Goal: Task Accomplishment & Management: Use online tool/utility

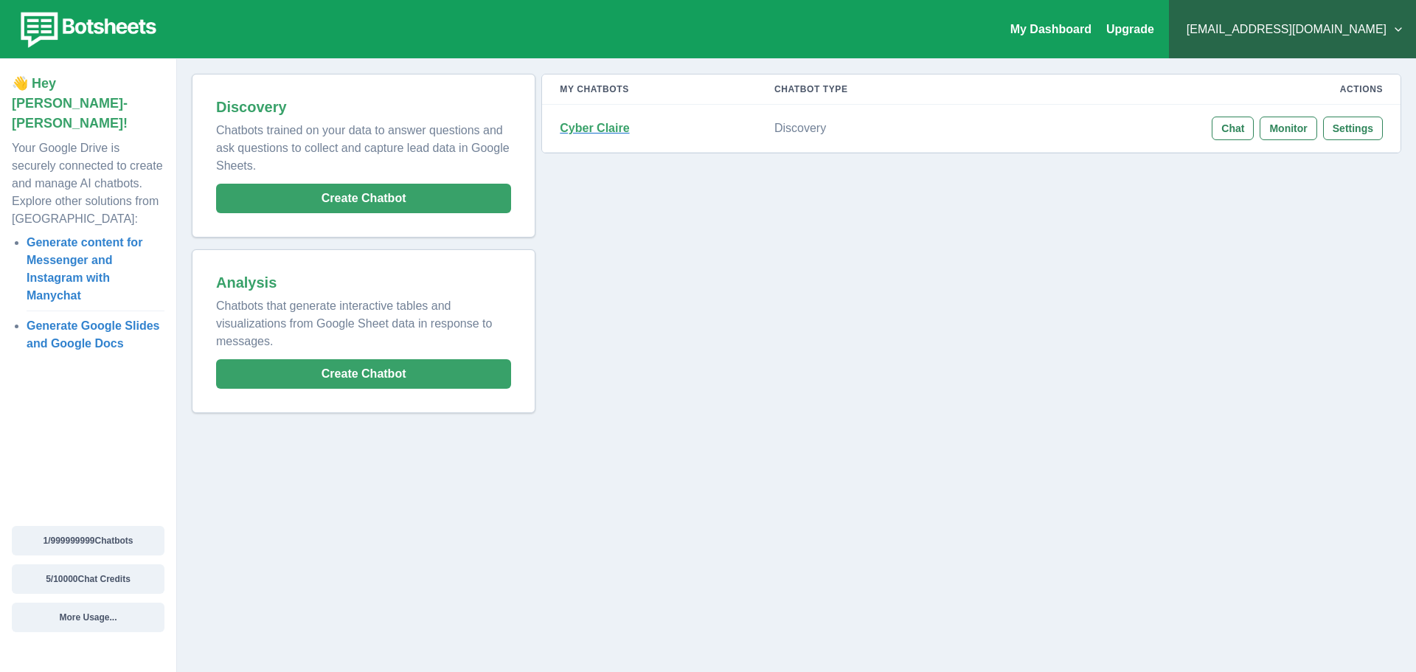
click at [598, 125] on strong "Cyber Claire" at bounding box center [594, 128] width 69 height 13
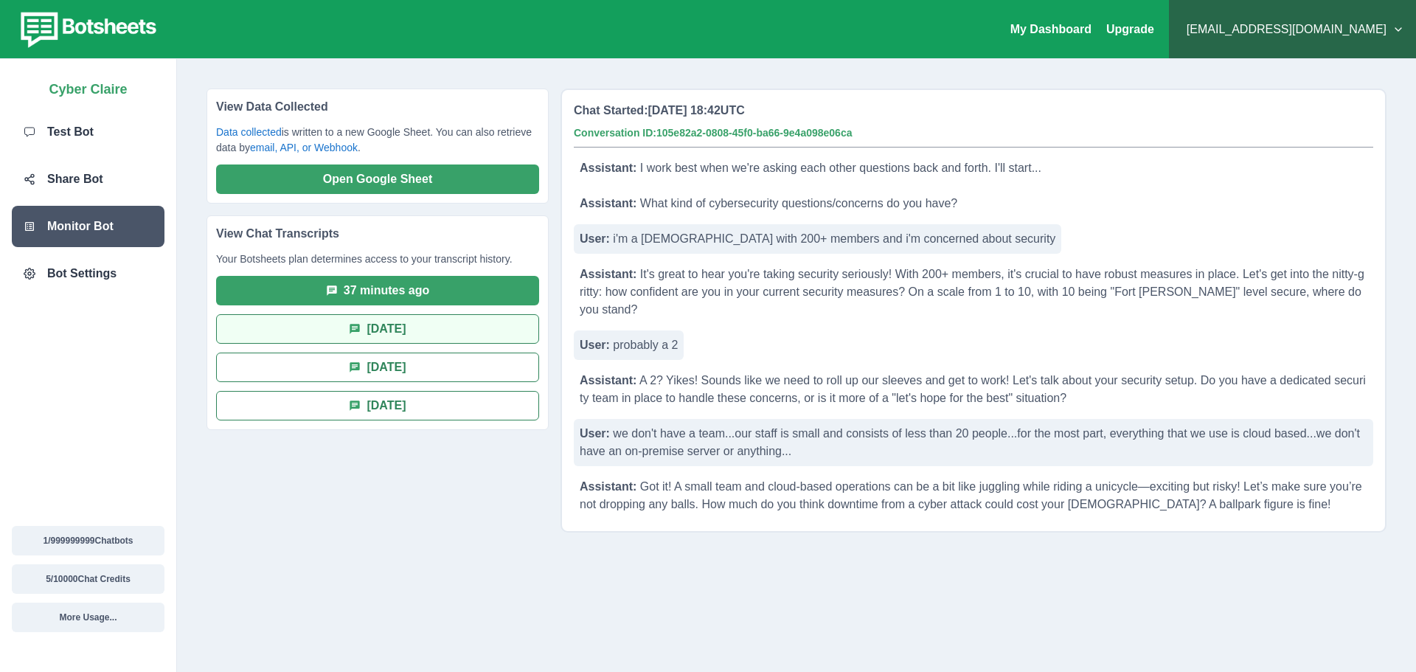
click at [381, 327] on button "[DATE]" at bounding box center [377, 328] width 323 height 29
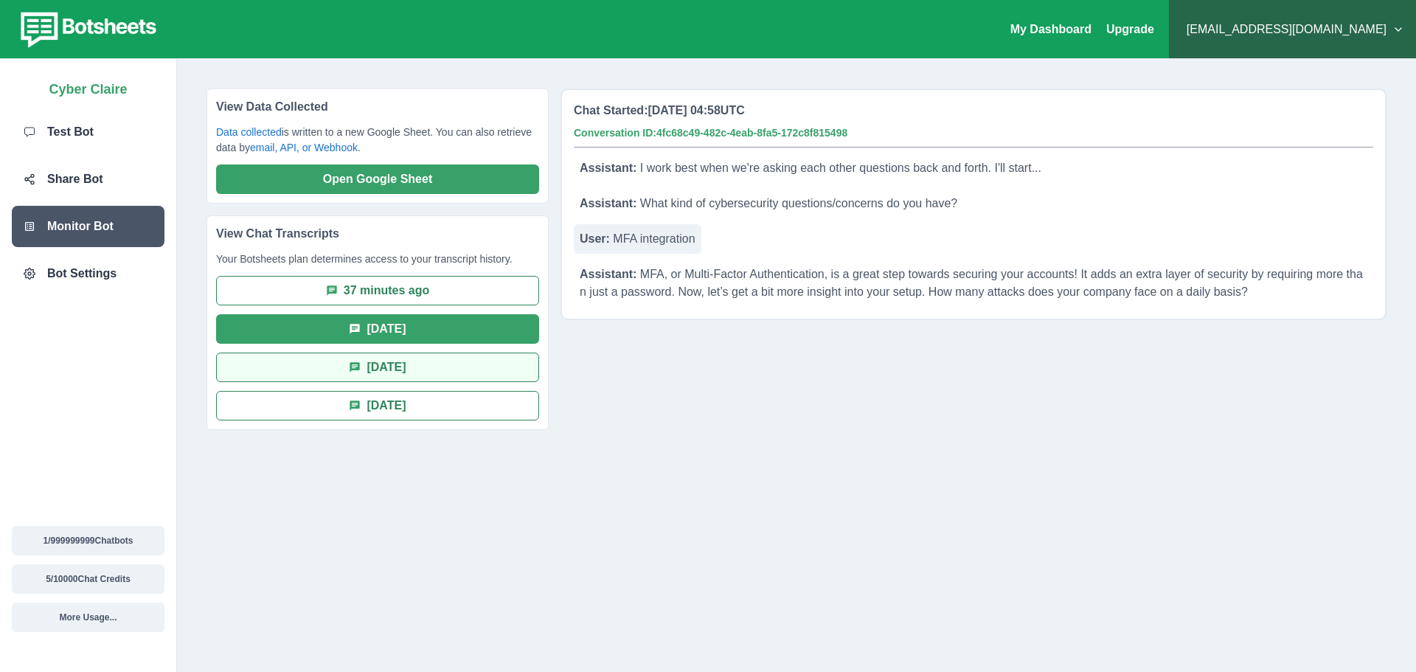
click at [402, 364] on button "[DATE]" at bounding box center [377, 366] width 323 height 29
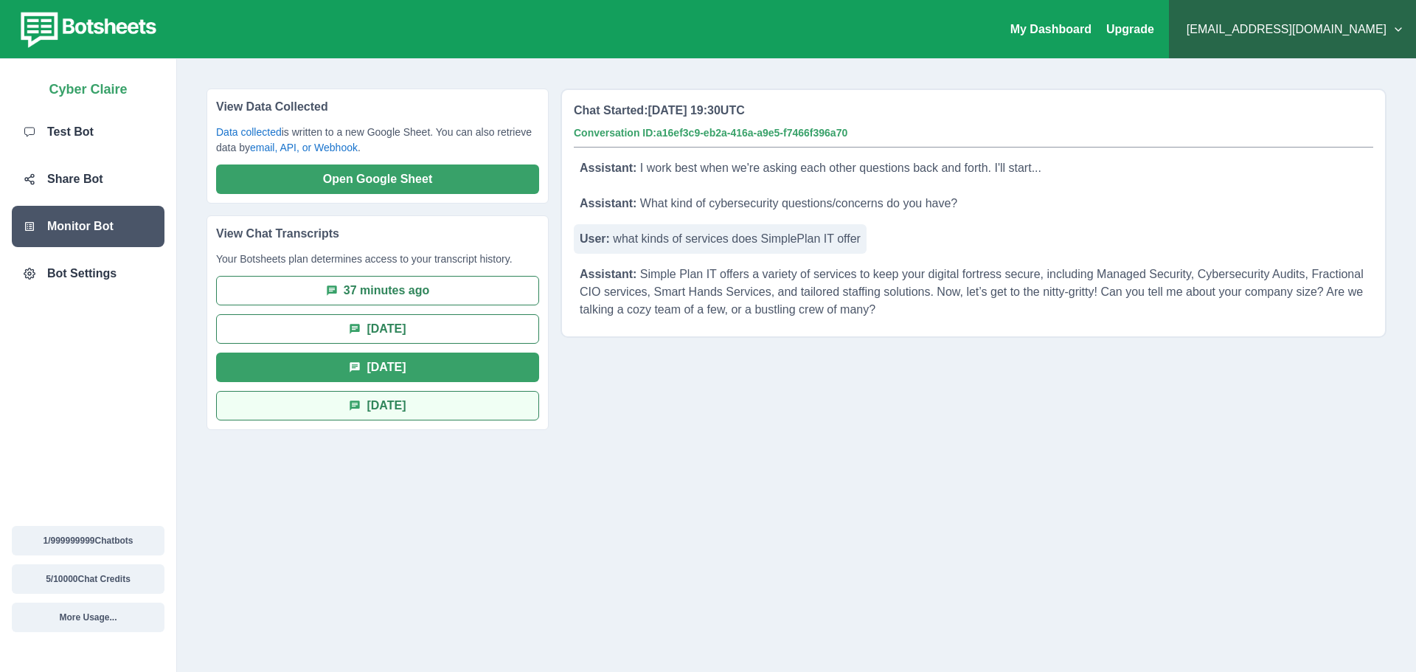
click at [390, 406] on button "[DATE]" at bounding box center [377, 405] width 323 height 29
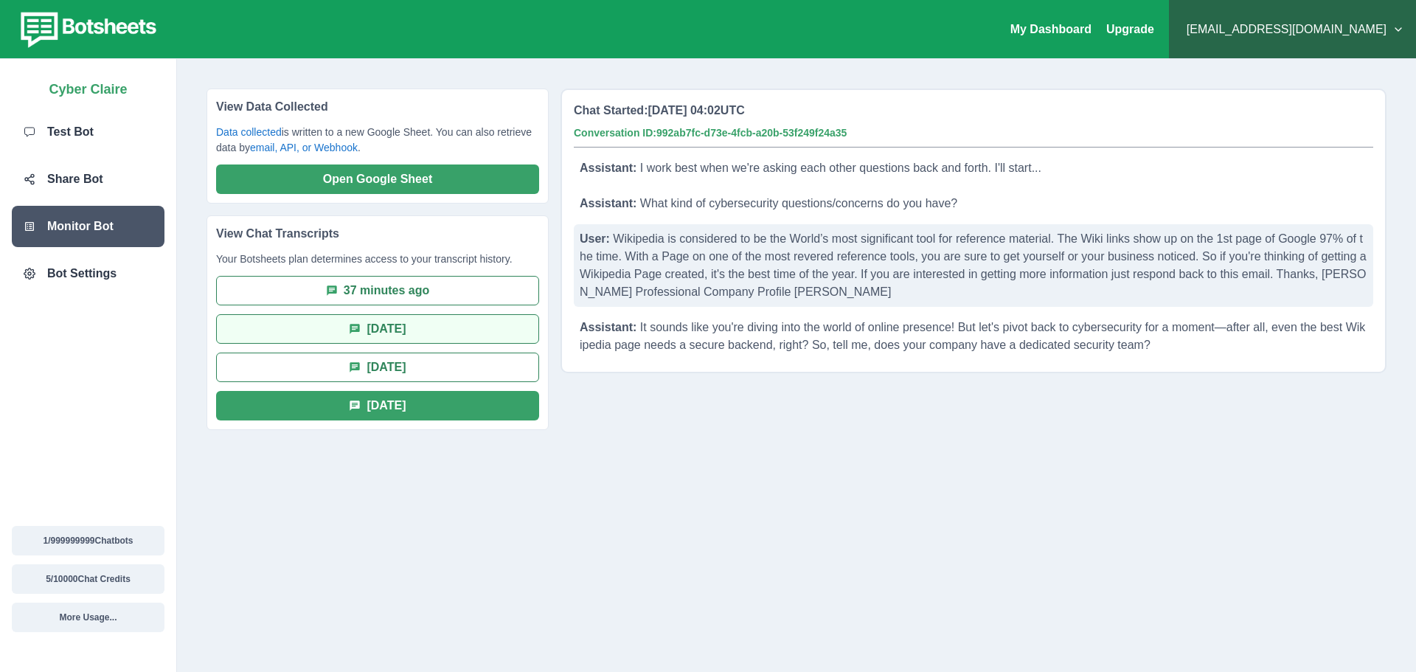
click at [377, 330] on button "[DATE]" at bounding box center [377, 328] width 323 height 29
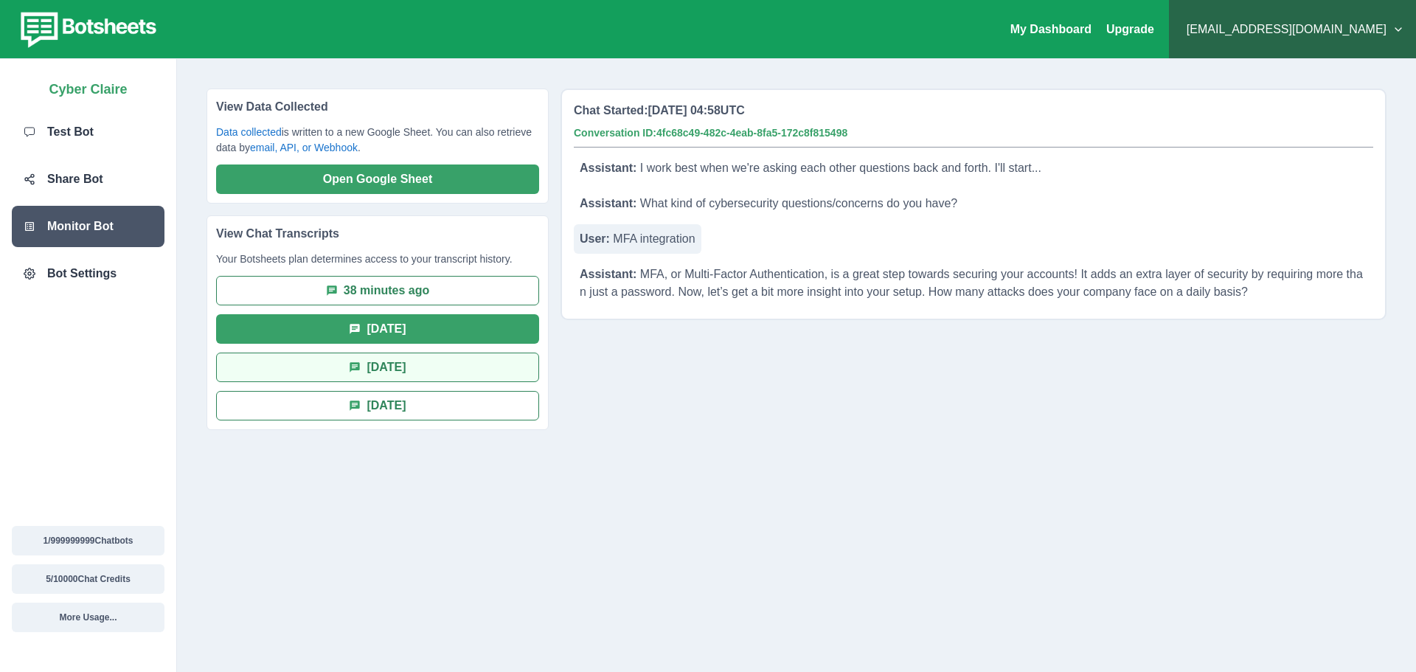
click at [386, 366] on button "[DATE]" at bounding box center [377, 366] width 323 height 29
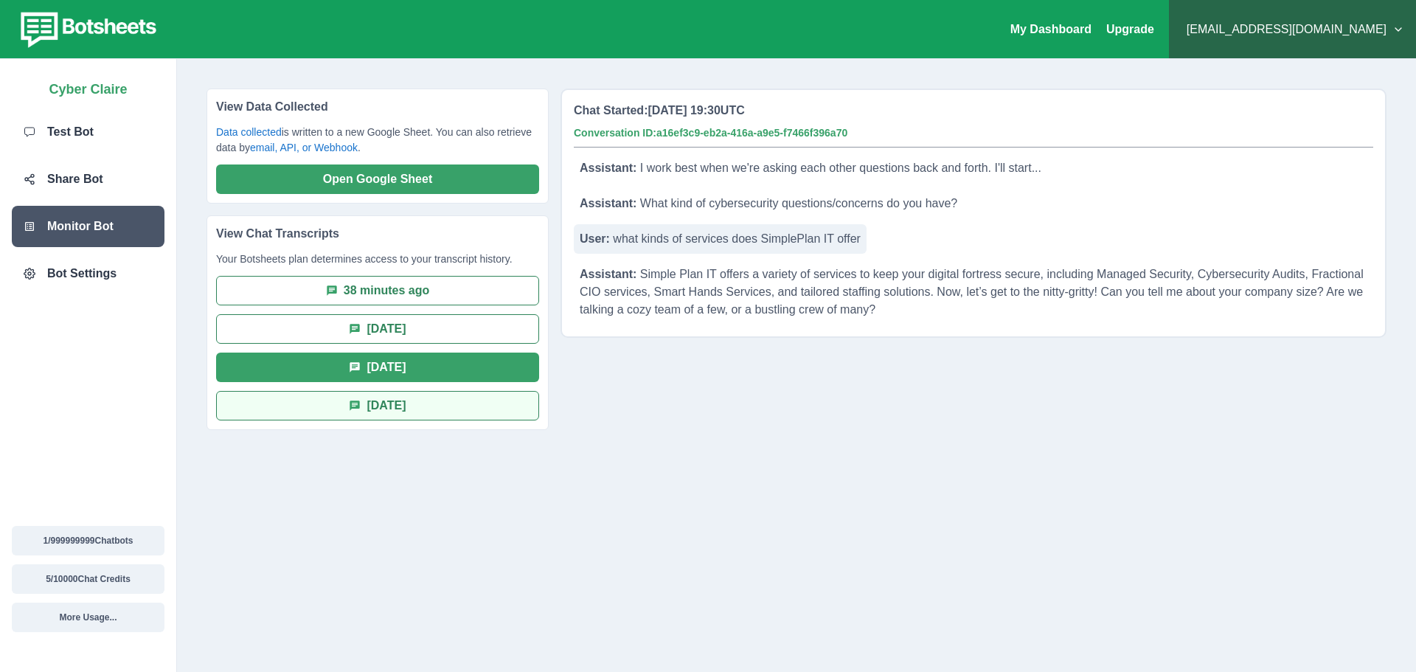
click at [373, 403] on button "[DATE]" at bounding box center [377, 405] width 323 height 29
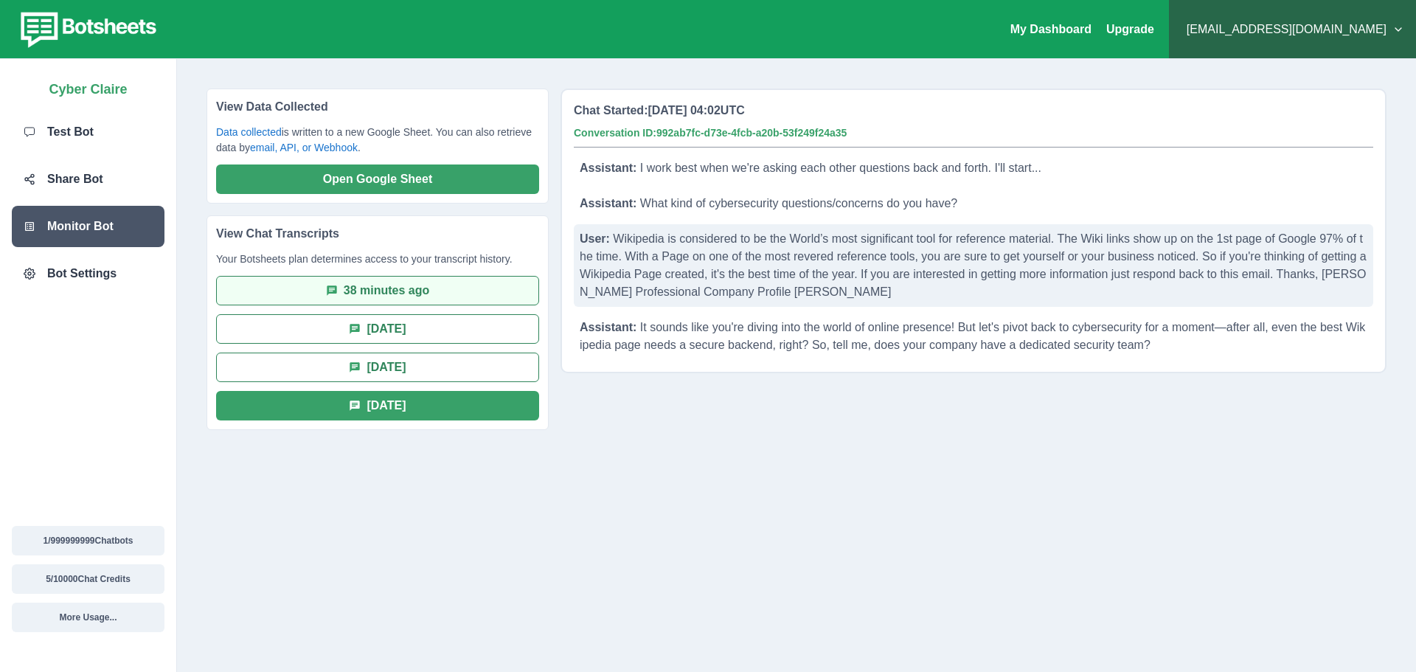
click at [350, 293] on button "38 minutes ago" at bounding box center [377, 290] width 323 height 29
